Goal: Information Seeking & Learning: Learn about a topic

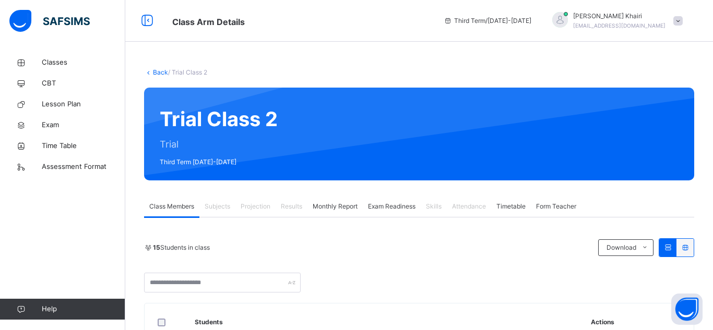
click at [389, 209] on span "Exam Readiness" at bounding box center [391, 206] width 47 height 9
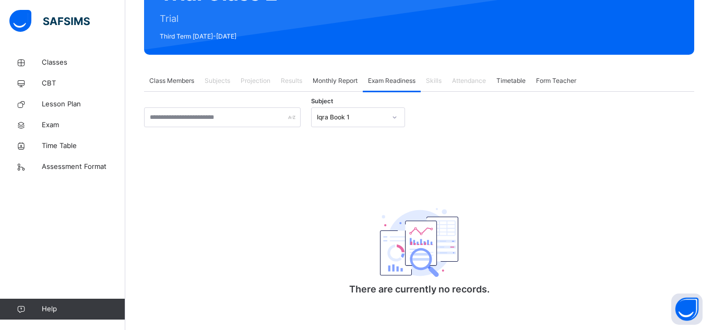
scroll to position [134, 0]
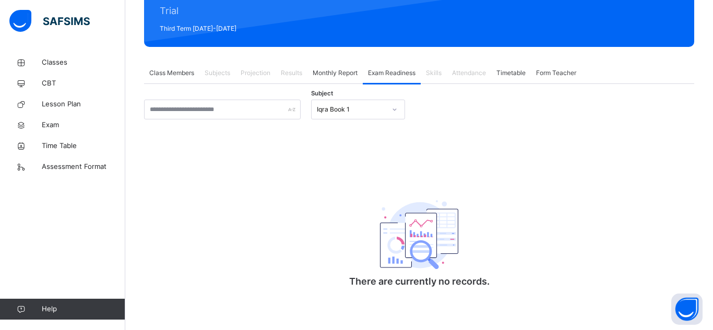
click at [337, 66] on div "Monthly Report" at bounding box center [334, 73] width 55 height 21
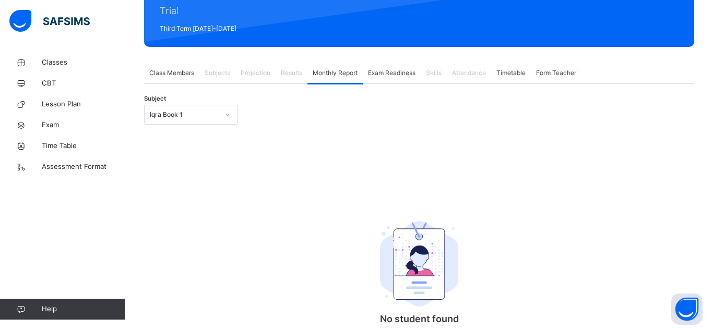
click at [192, 75] on span "Class Members" at bounding box center [171, 72] width 45 height 9
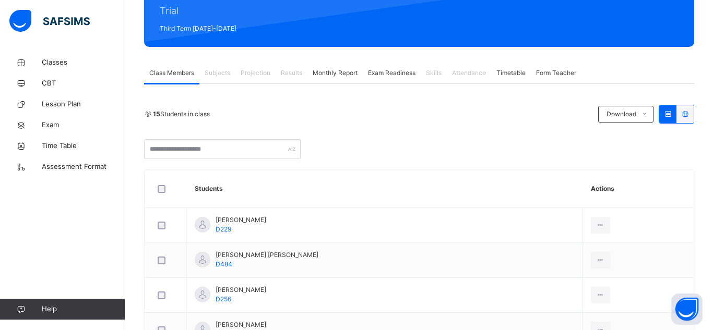
click at [465, 166] on div "Class Arm Details Third Term / [DATE]-[DATE] Hafiz [PERSON_NAME] [EMAIL_ADDRESS…" at bounding box center [356, 328] width 713 height 924
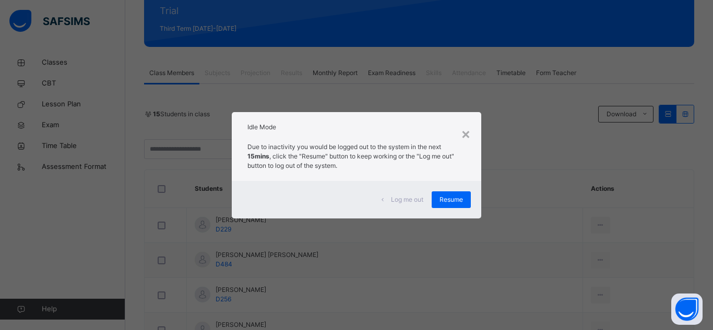
click at [453, 209] on div "Log me out Resume" at bounding box center [356, 200] width 249 height 38
click at [457, 200] on span "Resume" at bounding box center [450, 199] width 23 height 9
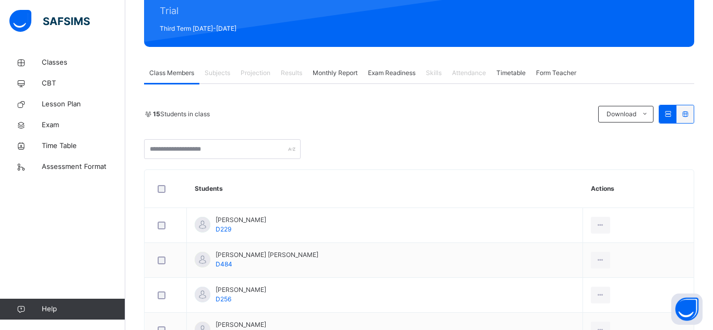
click at [257, 74] on span "Projection" at bounding box center [256, 72] width 30 height 9
click at [266, 106] on div "15 Students in class Download Pdf Report Excel Report" at bounding box center [419, 114] width 550 height 19
click at [28, 62] on icon at bounding box center [21, 63] width 42 height 8
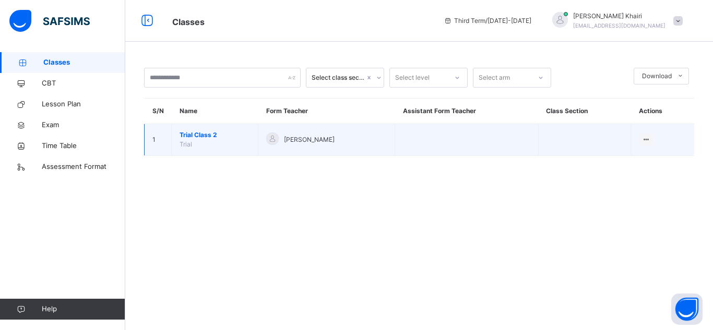
click at [234, 135] on span "Trial Class 2" at bounding box center [215, 134] width 70 height 9
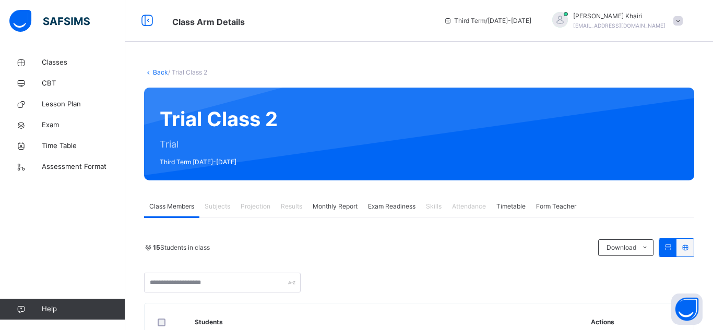
click at [244, 203] on span "Projection" at bounding box center [256, 206] width 30 height 9
click at [248, 277] on input "text" at bounding box center [222, 283] width 157 height 20
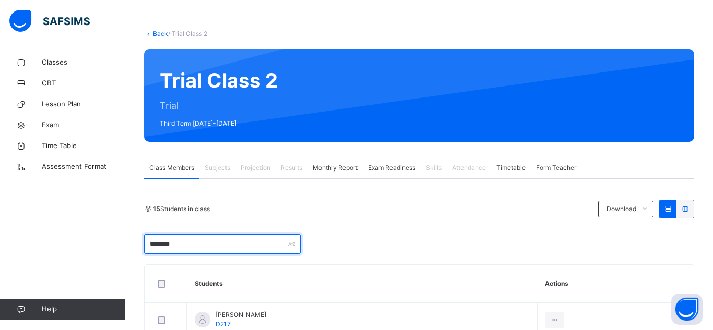
scroll to position [104, 0]
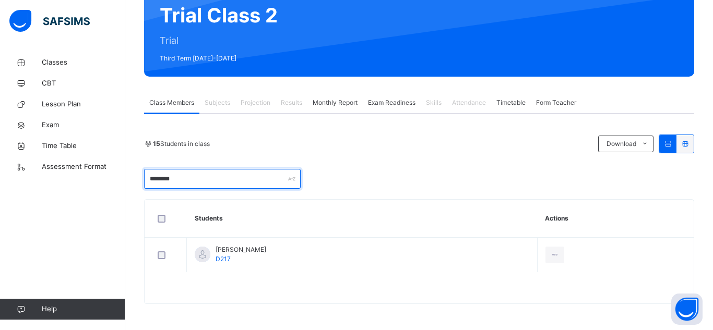
click at [200, 173] on input "********" at bounding box center [222, 179] width 157 height 20
type input "*"
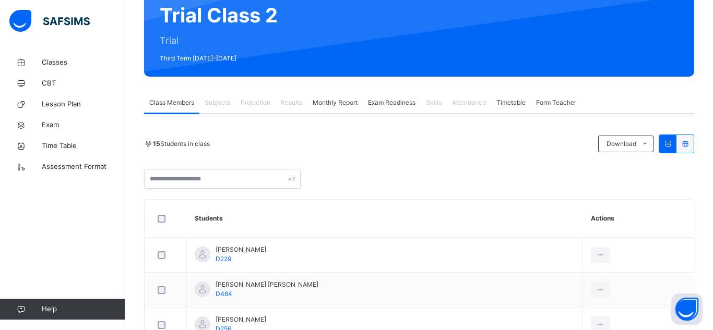
click at [428, 102] on span "Skills" at bounding box center [434, 102] width 16 height 9
click at [684, 320] on button "Open asap" at bounding box center [686, 309] width 31 height 31
click at [686, 309] on button "Open asap" at bounding box center [686, 309] width 31 height 31
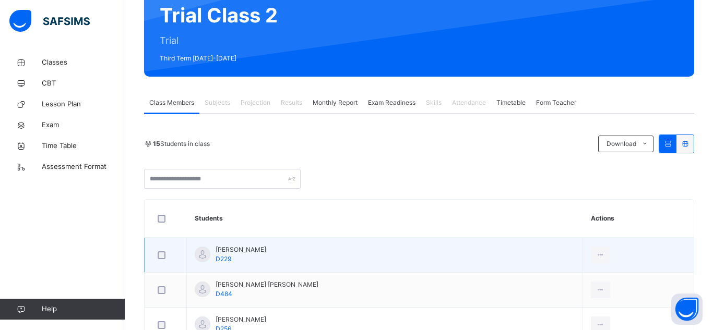
click at [414, 253] on td "[PERSON_NAME] D229" at bounding box center [385, 255] width 396 height 35
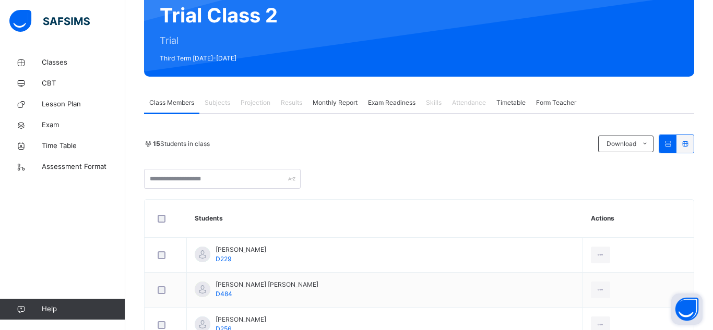
click at [684, 310] on button "Open asap" at bounding box center [686, 309] width 31 height 31
click at [683, 145] on icon at bounding box center [684, 144] width 9 height 8
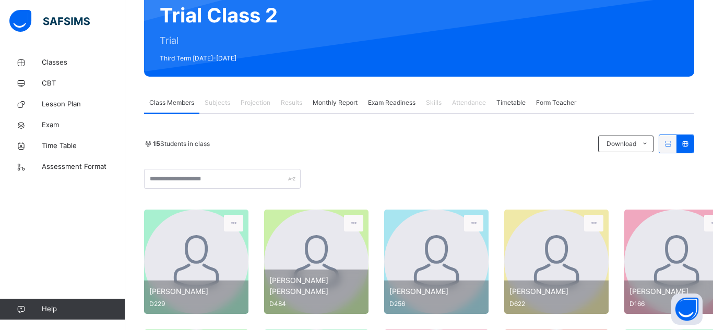
click at [320, 100] on span "Monthly Report" at bounding box center [335, 102] width 45 height 9
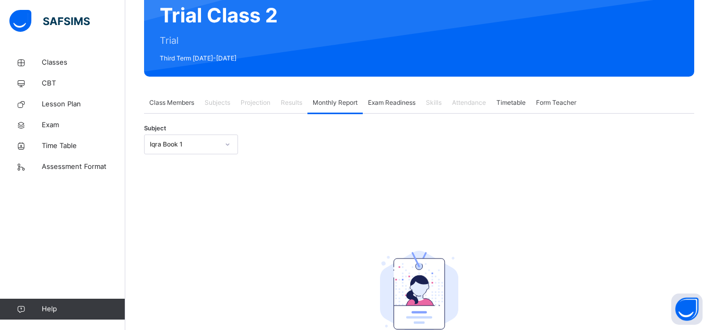
click at [151, 102] on span "Class Members" at bounding box center [171, 102] width 45 height 9
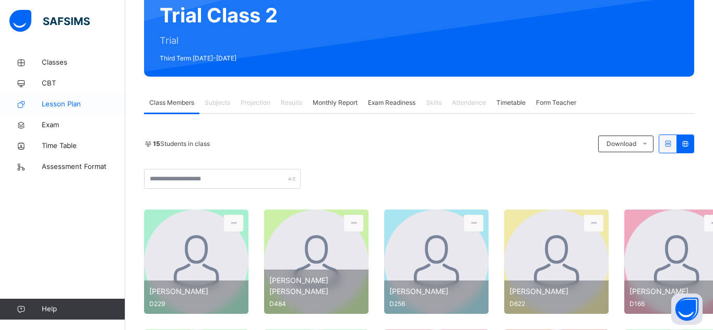
click at [45, 102] on span "Lesson Plan" at bounding box center [83, 104] width 83 height 10
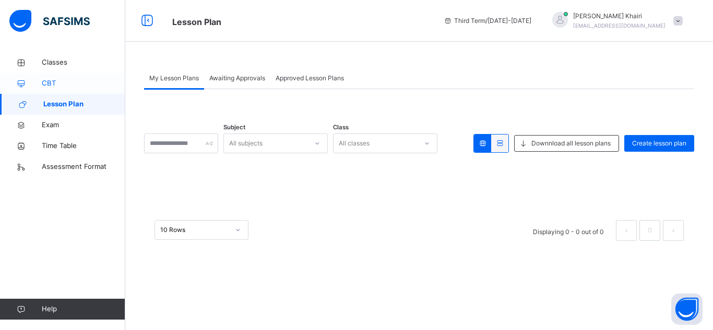
click at [74, 77] on link "CBT" at bounding box center [62, 83] width 125 height 21
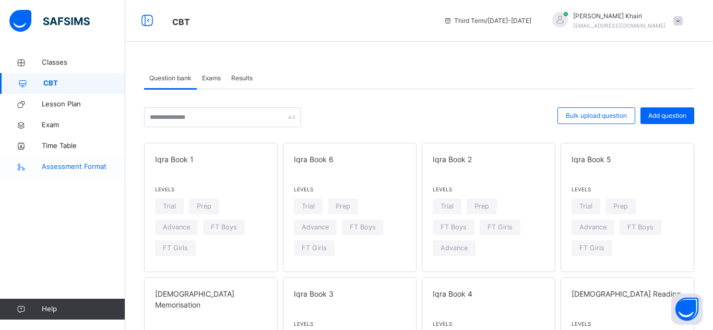
click at [77, 162] on span "Assessment Format" at bounding box center [83, 167] width 83 height 10
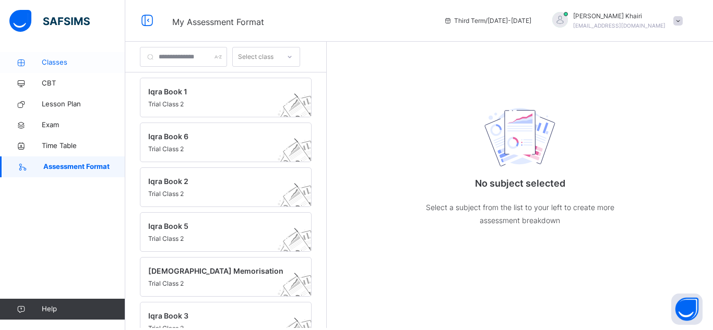
click at [65, 59] on span "Classes" at bounding box center [83, 62] width 83 height 10
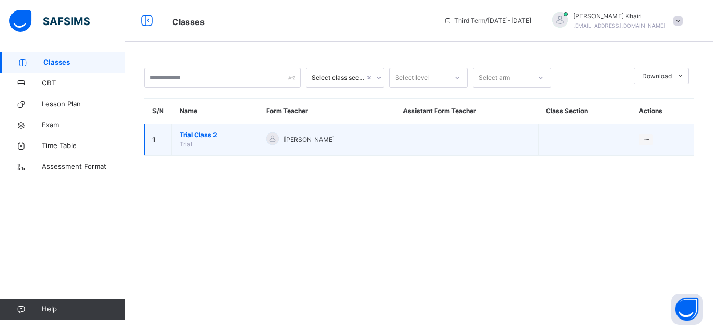
click at [236, 127] on td "Trial Class 2 Trial" at bounding box center [215, 140] width 87 height 32
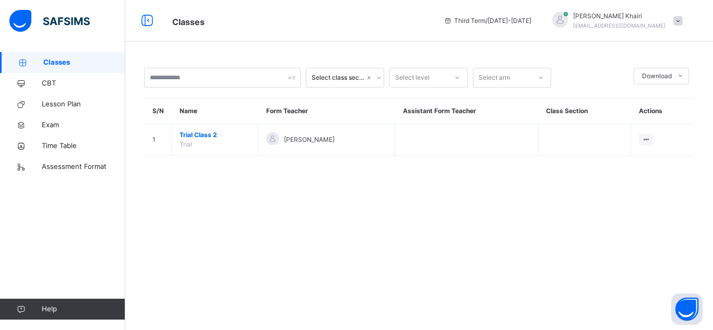
click at [194, 119] on th "Name" at bounding box center [215, 112] width 87 height 26
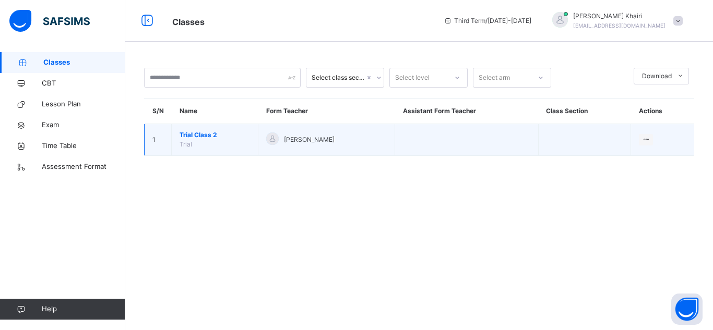
click at [194, 132] on span "Trial Class 2" at bounding box center [215, 134] width 70 height 9
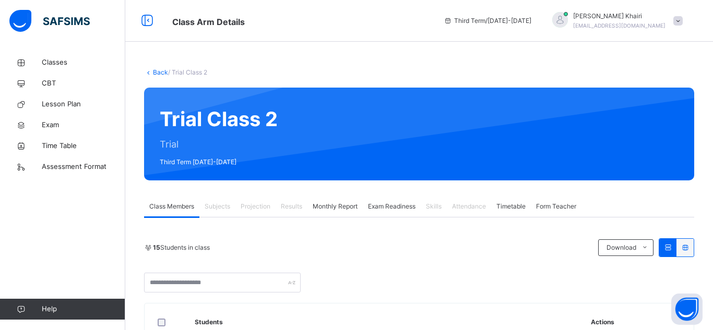
click at [247, 211] on span "Projection" at bounding box center [256, 206] width 30 height 9
click at [246, 209] on span "Projection" at bounding box center [256, 206] width 30 height 9
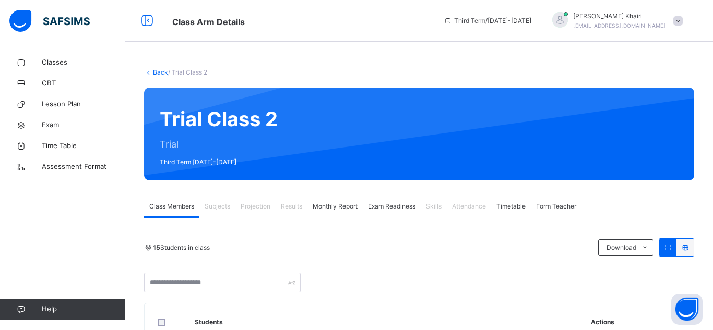
click at [246, 209] on span "Projection" at bounding box center [256, 206] width 30 height 9
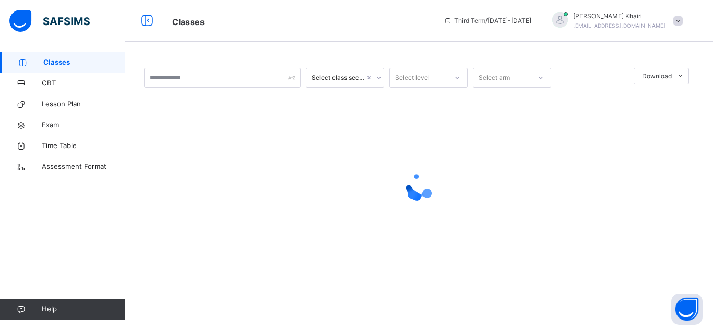
click at [209, 193] on div at bounding box center [419, 187] width 550 height 42
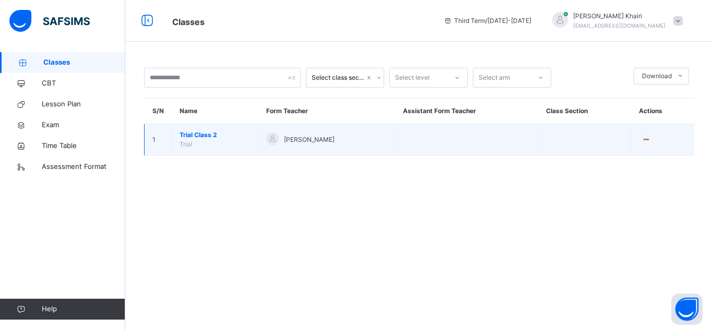
click at [197, 134] on span "Trial Class 2" at bounding box center [215, 134] width 70 height 9
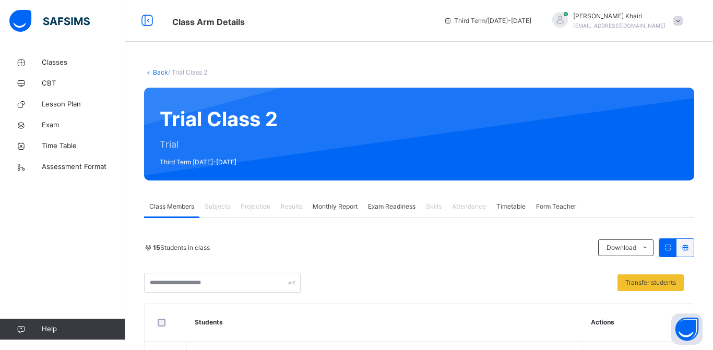
click at [274, 202] on div "Projection" at bounding box center [255, 206] width 40 height 21
click at [255, 217] on div "Projection" at bounding box center [255, 206] width 40 height 21
click at [270, 214] on div "Projection" at bounding box center [255, 206] width 40 height 21
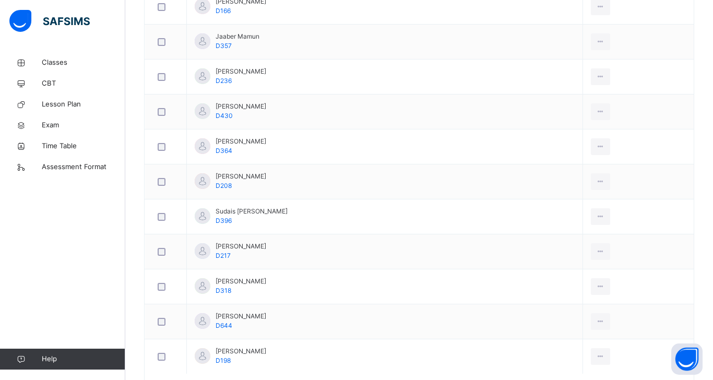
click at [98, 157] on link "Assessment Format" at bounding box center [62, 167] width 125 height 21
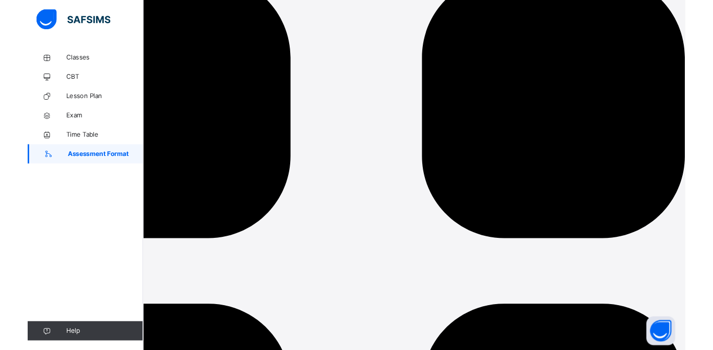
scroll to position [30, 0]
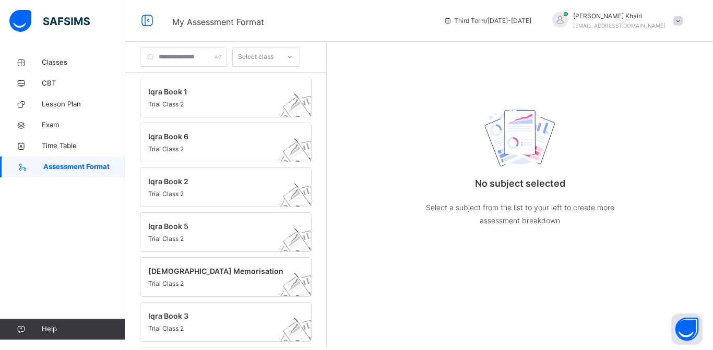
click at [162, 221] on span "Iqra Book 5" at bounding box center [215, 226] width 135 height 11
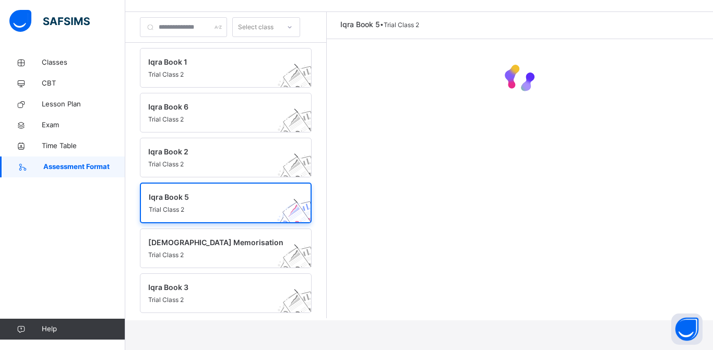
click at [41, 59] on icon at bounding box center [21, 63] width 42 height 8
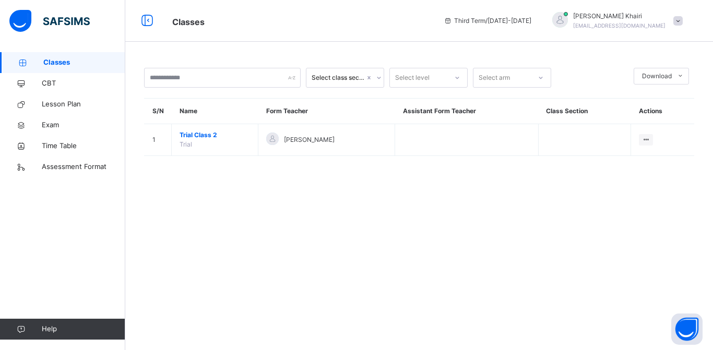
click at [10, 19] on img at bounding box center [49, 21] width 80 height 22
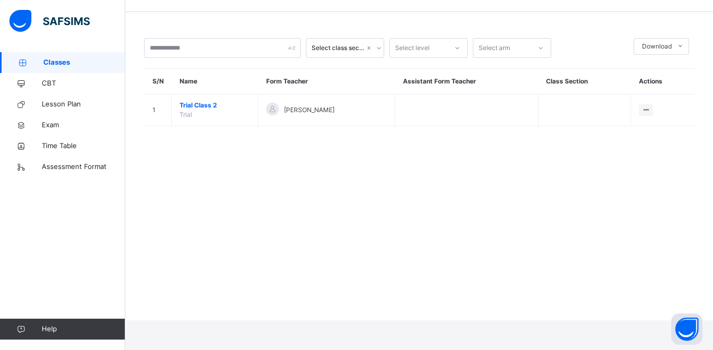
click at [242, 57] on div "Select class section Select level Select arm Download Pdf Report Excel Report S…" at bounding box center [419, 87] width 588 height 130
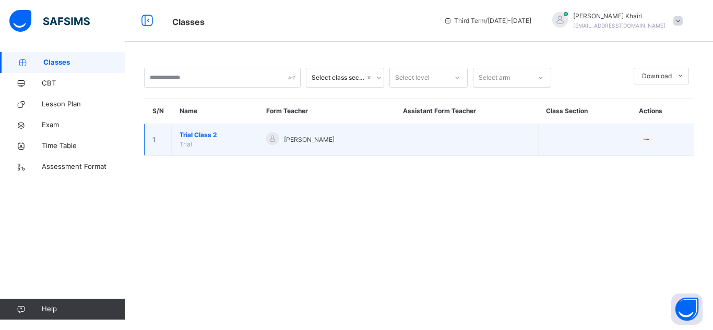
click at [228, 148] on td "Trial Class 2 Trial" at bounding box center [215, 140] width 87 height 32
click at [187, 133] on span "Trial Class 2" at bounding box center [215, 134] width 70 height 9
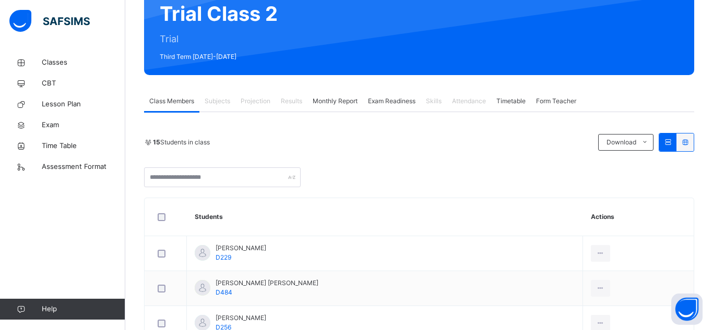
scroll to position [105, 0]
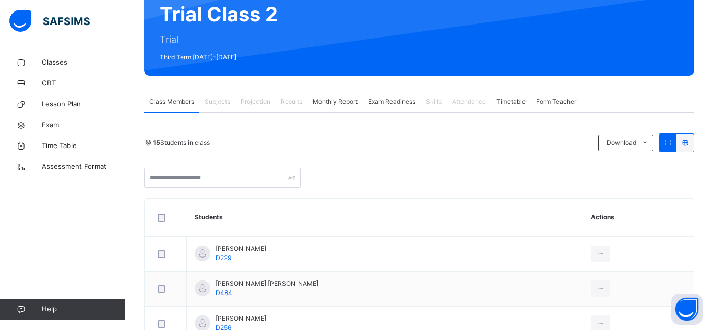
click at [250, 110] on div "Projection" at bounding box center [255, 101] width 40 height 21
click at [263, 104] on span "Projection" at bounding box center [256, 101] width 30 height 9
click at [222, 101] on span "Subjects" at bounding box center [218, 101] width 26 height 9
click at [297, 105] on span "Results" at bounding box center [291, 101] width 21 height 9
click at [228, 99] on span "Subjects" at bounding box center [218, 101] width 26 height 9
